Goal: Information Seeking & Learning: Compare options

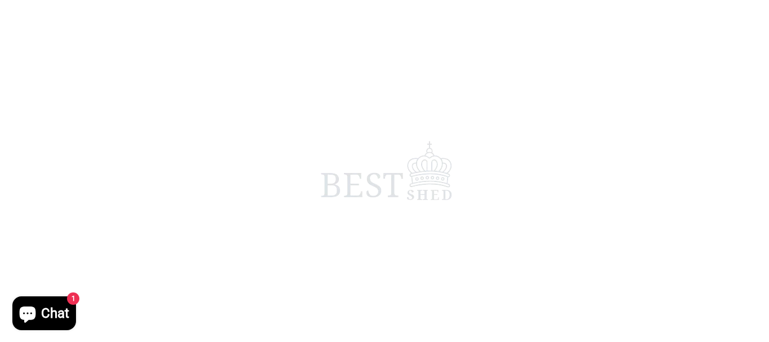
scroll to position [225, 0]
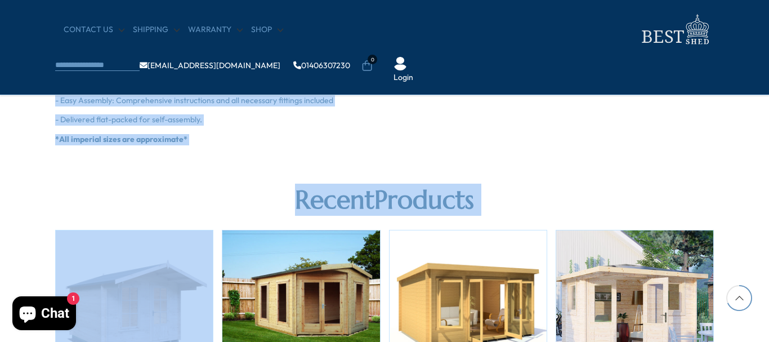
scroll to position [1347, 0]
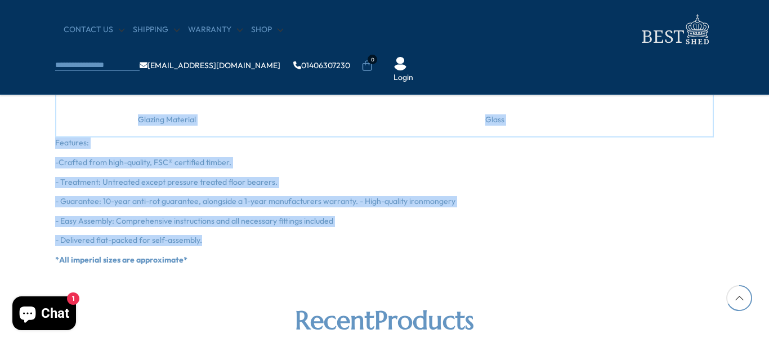
drag, startPoint x: 53, startPoint y: 185, endPoint x: 219, endPoint y: 218, distance: 168.8
copy div "Experience the ultimate in garden luxury with the 10x10 Danbury log cabin from …"
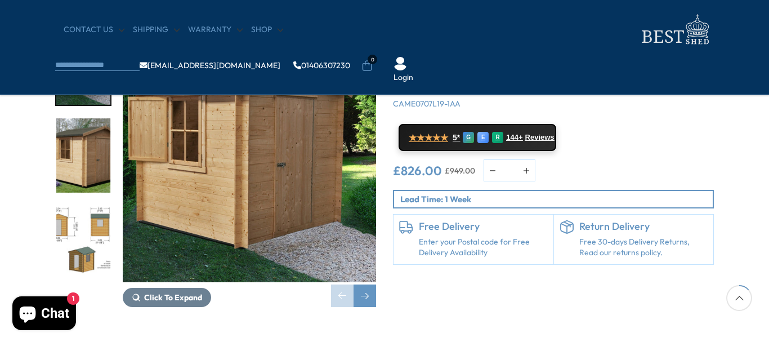
scroll to position [75, 0]
